Goal: Information Seeking & Learning: Check status

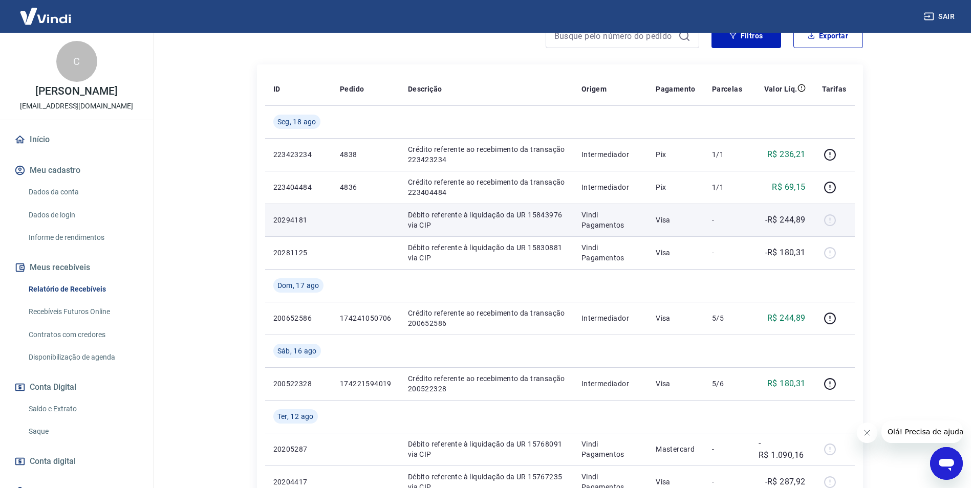
scroll to position [154, 0]
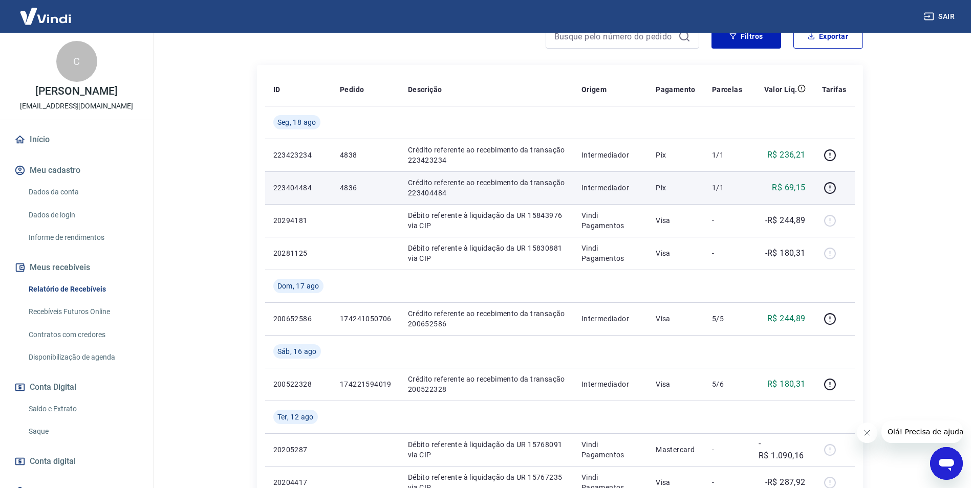
click at [353, 185] on p "4836" at bounding box center [366, 188] width 52 height 10
copy p "4836"
click at [831, 188] on icon "button" at bounding box center [830, 188] width 13 height 13
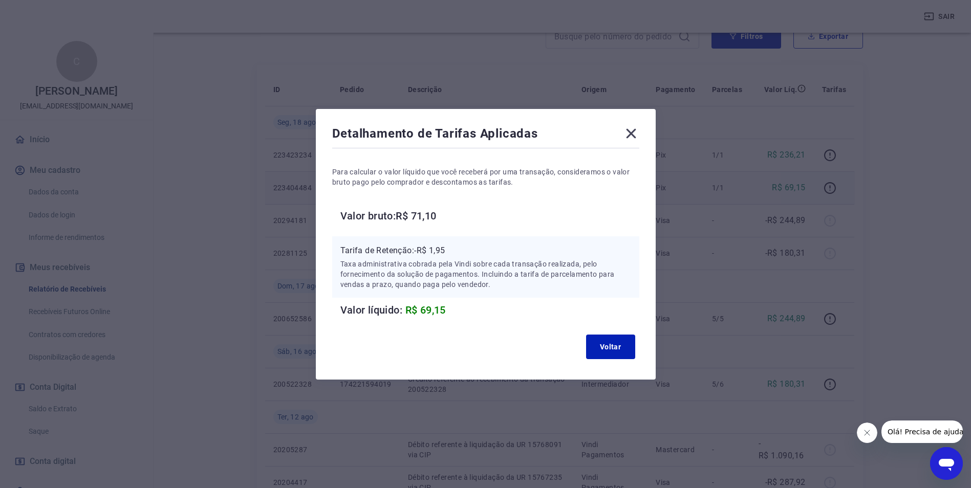
click at [446, 245] on p "Tarifa de Retenção: -R$ 1,95" at bounding box center [485, 251] width 291 height 12
copy p "1,95"
click at [639, 137] on icon at bounding box center [631, 133] width 16 height 16
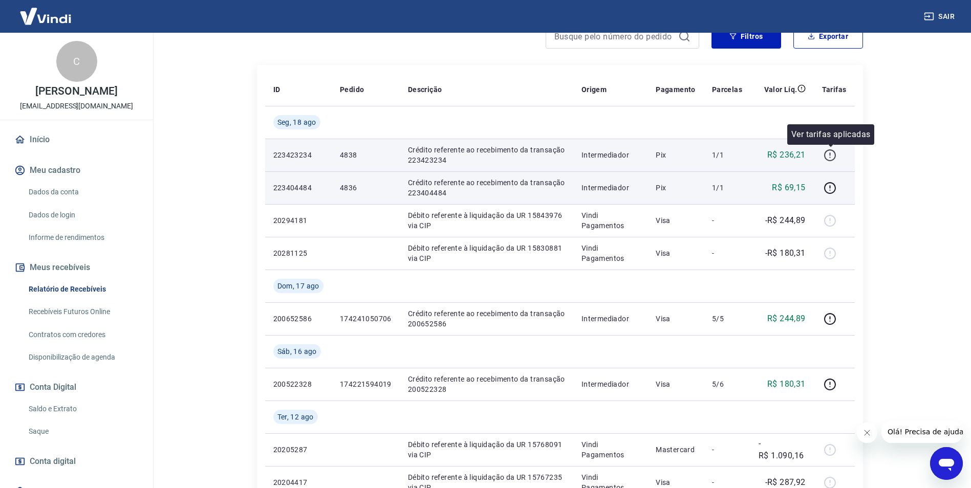
click at [827, 155] on icon "button" at bounding box center [830, 155] width 13 height 13
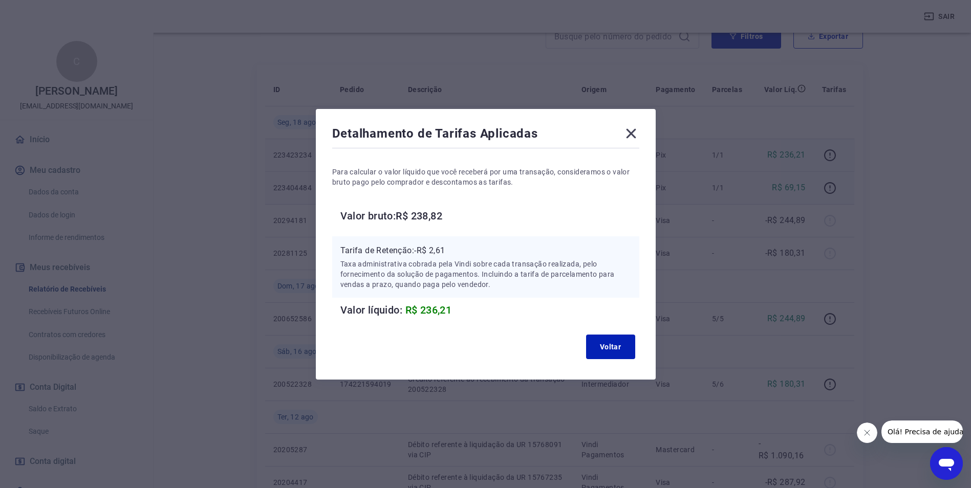
drag, startPoint x: 635, startPoint y: 132, endPoint x: 616, endPoint y: 139, distance: 20.7
click at [635, 132] on icon at bounding box center [631, 133] width 16 height 16
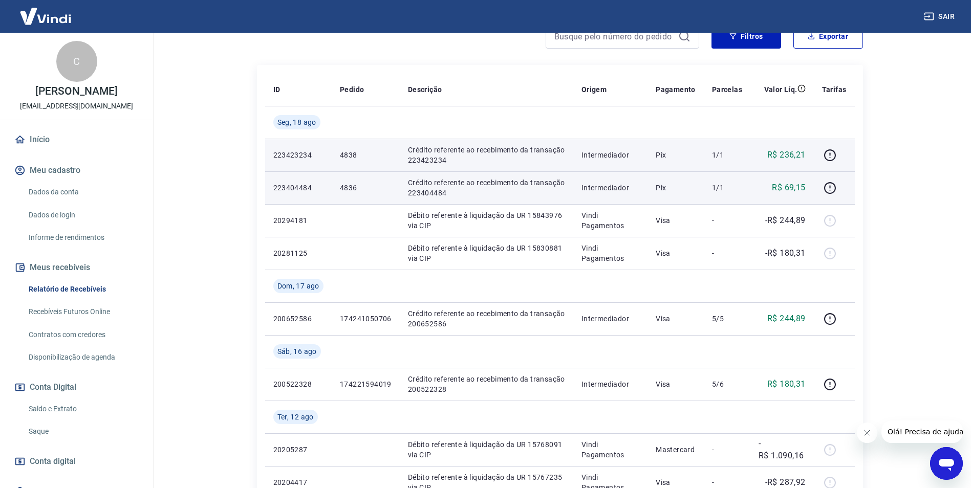
click at [356, 155] on p "4838" at bounding box center [366, 155] width 52 height 10
copy p "4838"
click at [831, 154] on icon "button" at bounding box center [830, 154] width 1 height 3
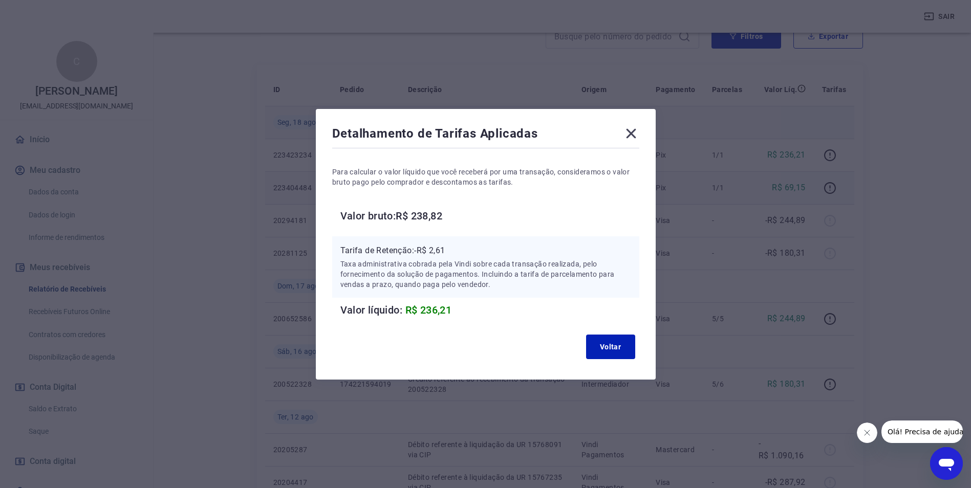
drag, startPoint x: 634, startPoint y: 129, endPoint x: 610, endPoint y: 122, distance: 25.6
click at [634, 129] on icon at bounding box center [631, 133] width 16 height 16
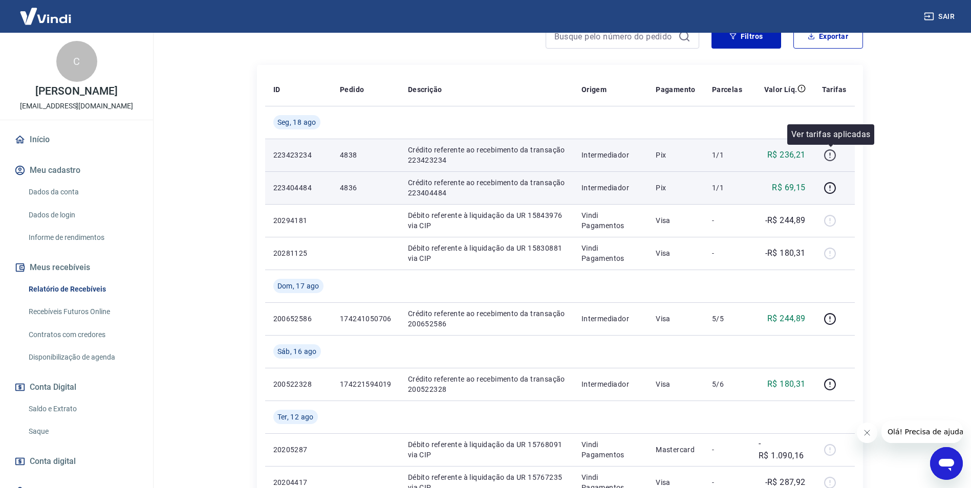
click at [837, 151] on icon "button" at bounding box center [830, 155] width 13 height 13
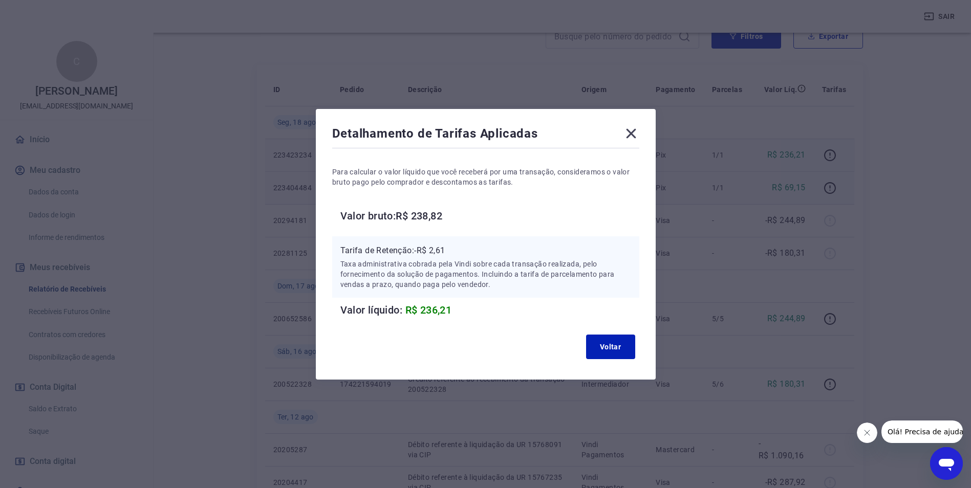
click at [633, 138] on icon at bounding box center [631, 133] width 16 height 16
